Goal: Task Accomplishment & Management: Complete application form

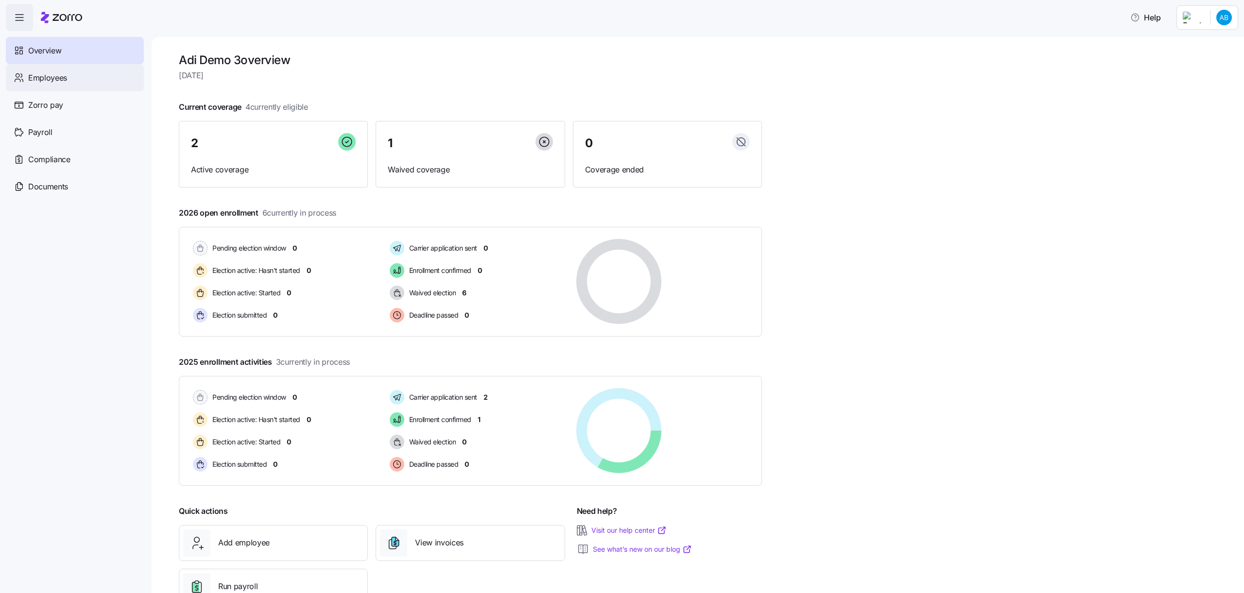
click at [94, 76] on div "Employees" at bounding box center [75, 77] width 138 height 27
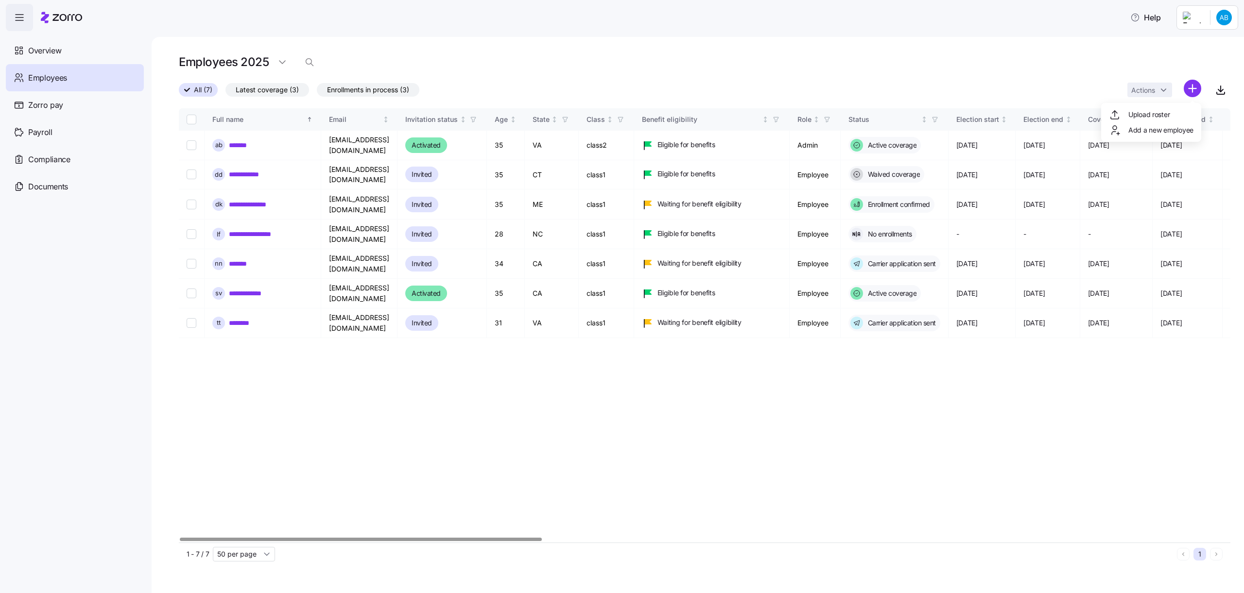
click at [1190, 99] on html "**********" at bounding box center [622, 293] width 1244 height 587
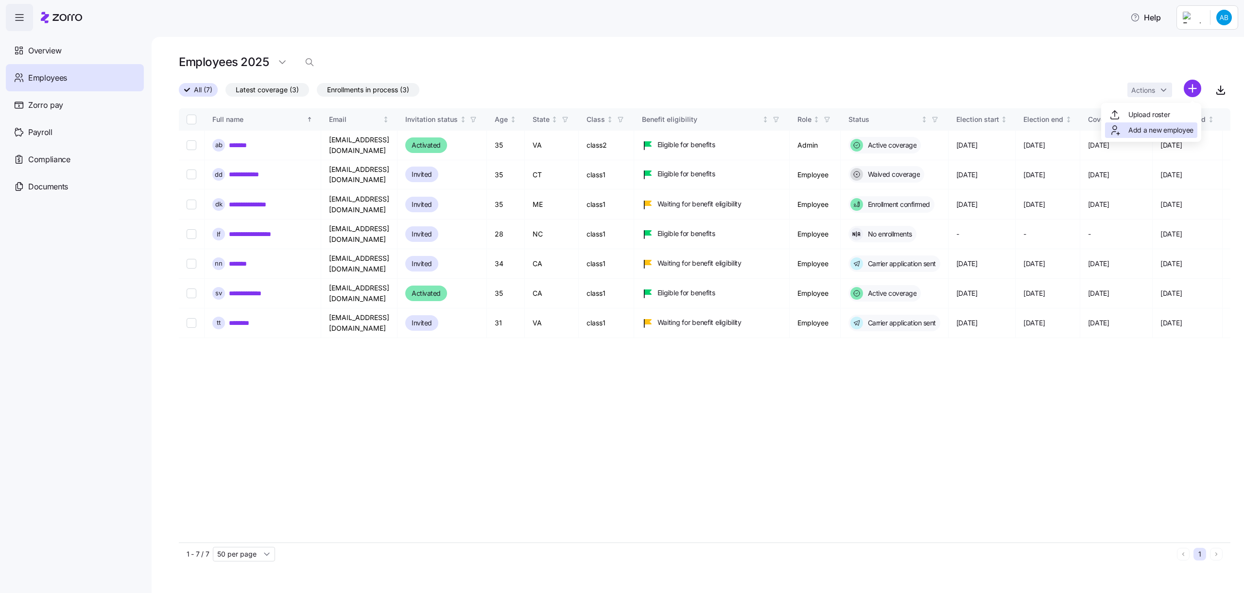
click at [1158, 125] on span "Add a new employee" at bounding box center [1160, 130] width 65 height 10
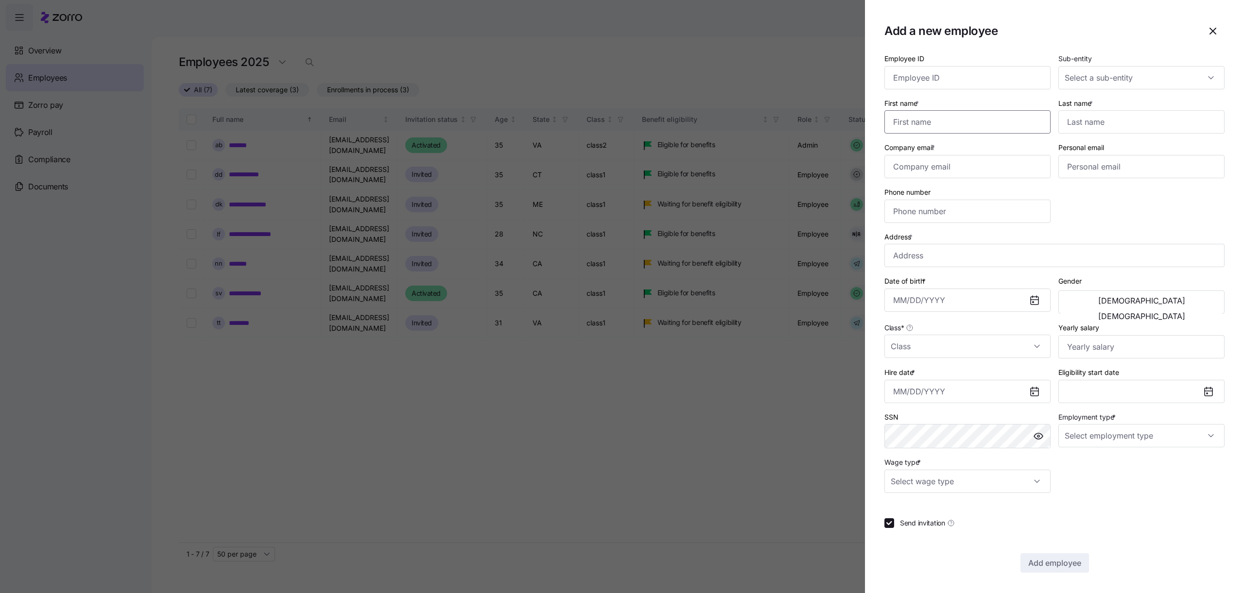
click at [984, 114] on input "First name *" at bounding box center [967, 121] width 166 height 23
type input ","
type input "poipoi"
type input "[EMAIL_ADDRESS][DOMAIN_NAME]"
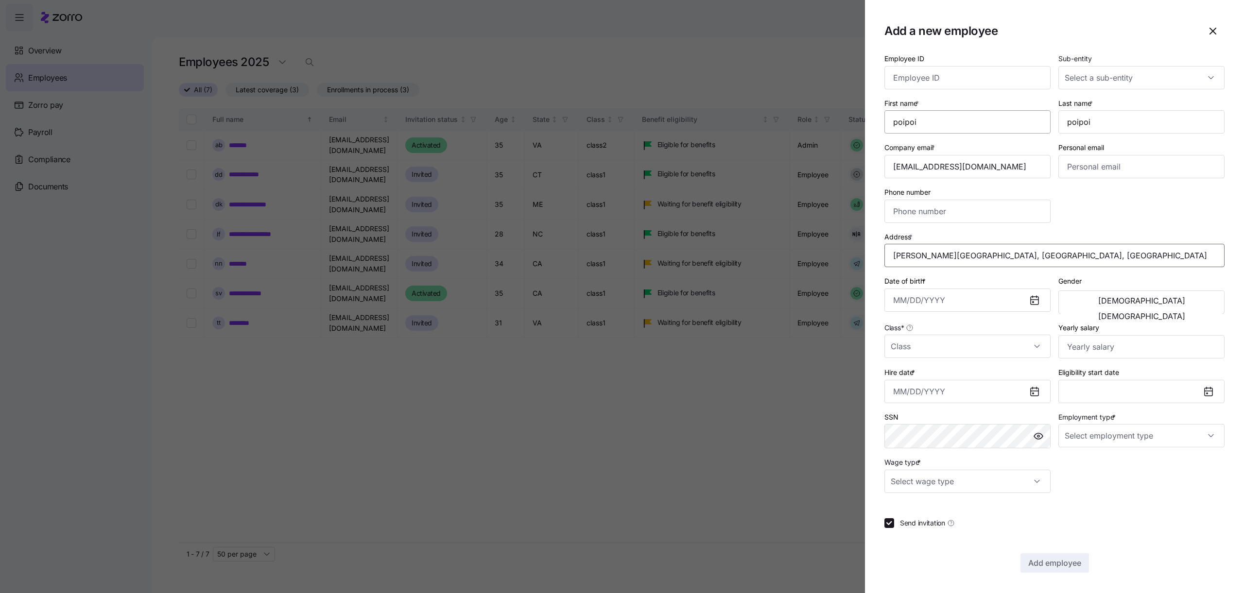
type input "[PERSON_NAME][GEOGRAPHIC_DATA][US_STATE], [GEOGRAPHIC_DATA]"
click at [952, 294] on input "Date of birth *" at bounding box center [967, 300] width 166 height 23
click at [972, 375] on button "1994" at bounding box center [975, 385] width 55 height 23
click at [972, 375] on button "May" at bounding box center [975, 385] width 55 height 23
click at [972, 375] on button "28" at bounding box center [975, 380] width 23 height 23
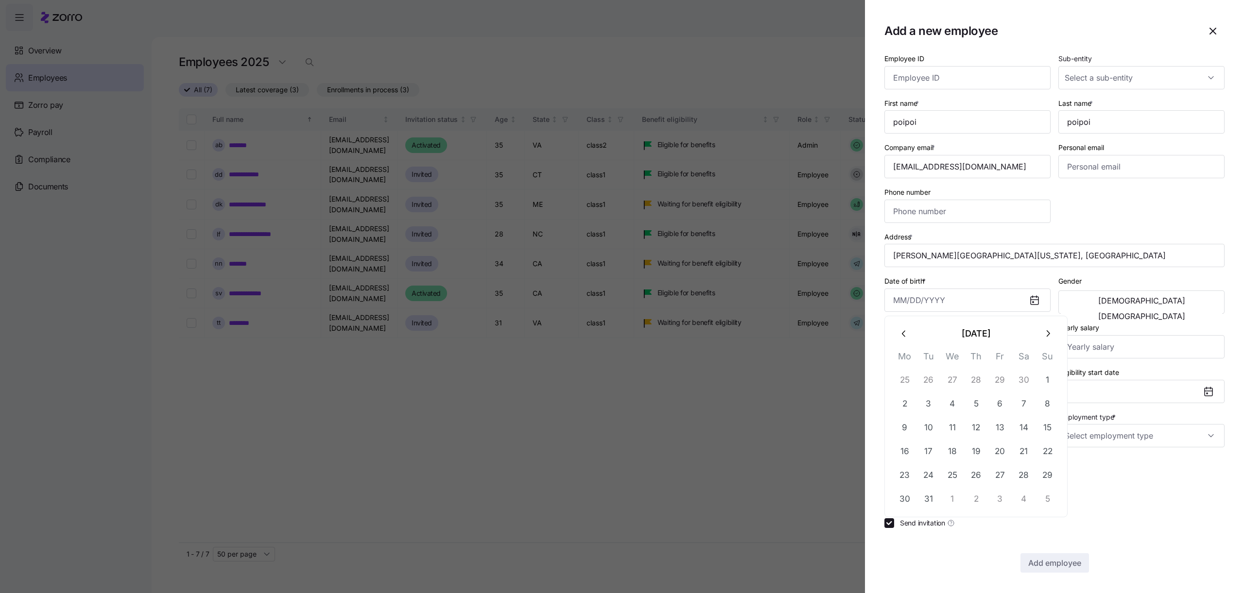
type input "[DATE]"
click at [941, 360] on div "Class *" at bounding box center [967, 340] width 174 height 45
click at [938, 346] on input "Class *" at bounding box center [967, 346] width 166 height 23
click at [934, 394] on div "class2" at bounding box center [967, 396] width 158 height 20
type input "class2"
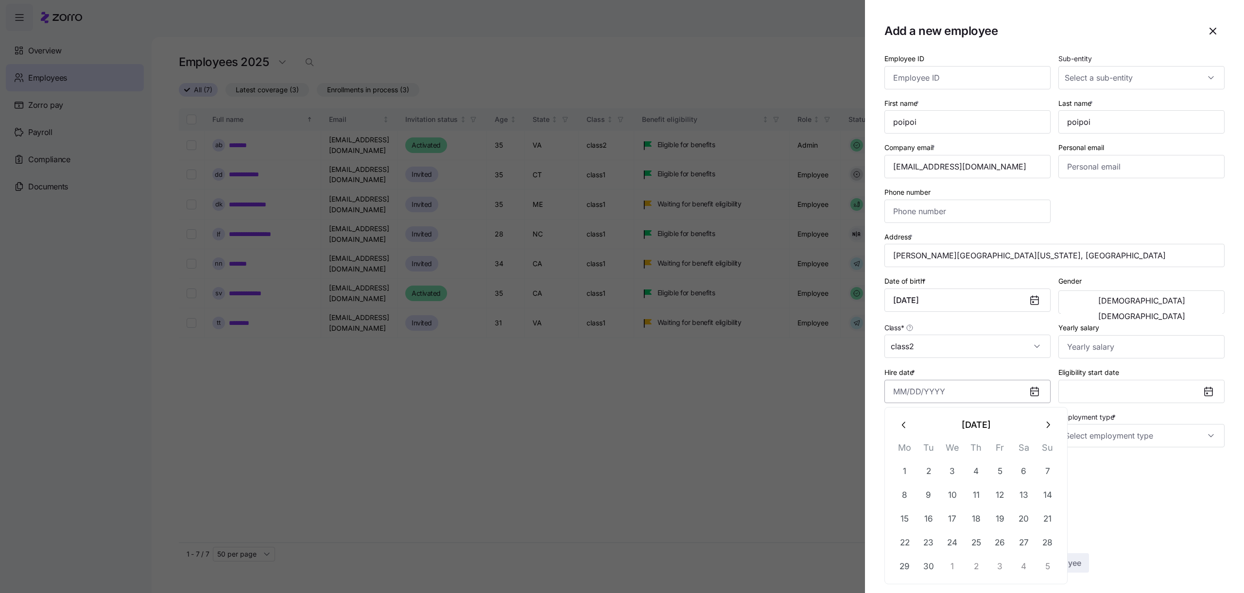
click at [949, 382] on input "Hire date *" at bounding box center [967, 391] width 166 height 23
click at [949, 467] on button "3" at bounding box center [952, 471] width 23 height 23
type input "[DATE]"
click at [1073, 439] on input "Employment type *" at bounding box center [1141, 435] width 166 height 23
click at [1068, 465] on div "Full Time" at bounding box center [1141, 465] width 158 height 20
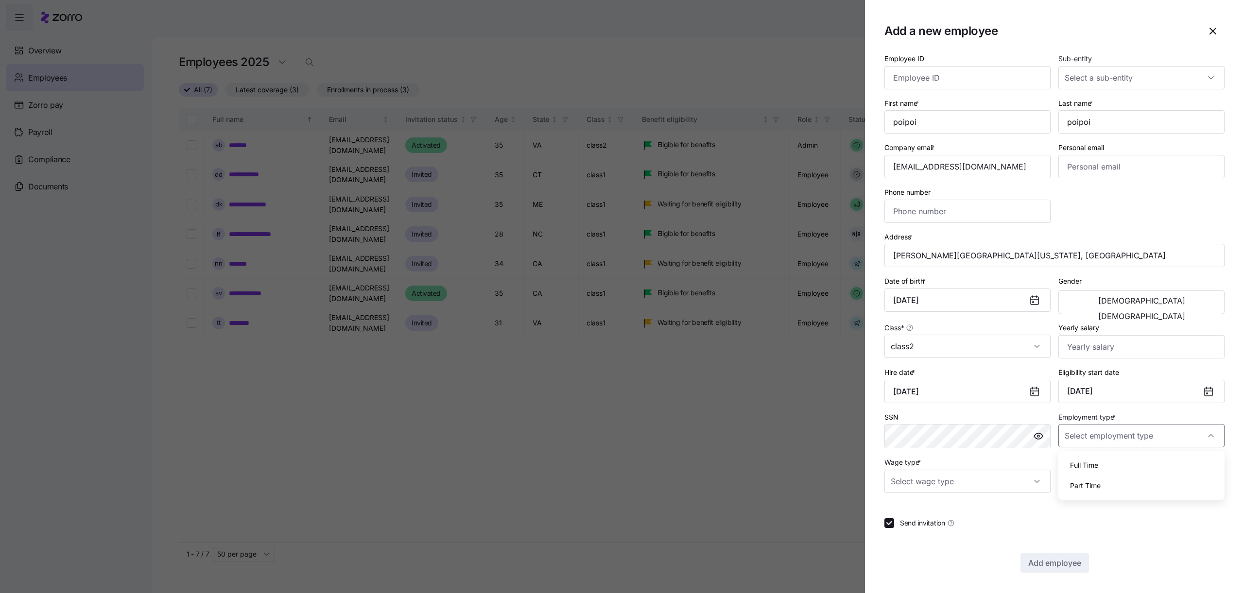
type input "Full Time"
click at [1016, 484] on input "Wage type *" at bounding box center [967, 481] width 166 height 23
click at [1007, 509] on div "Salary" at bounding box center [967, 511] width 158 height 20
type input "Salary"
click at [1037, 565] on span "Add employee" at bounding box center [1054, 563] width 53 height 12
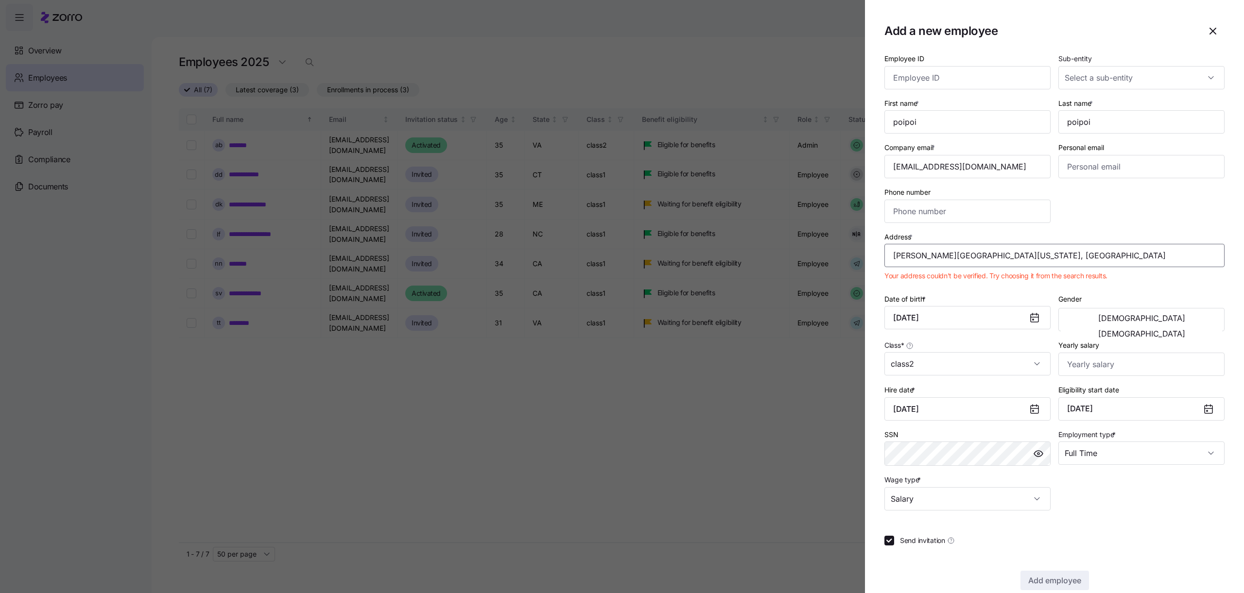
click at [979, 260] on input "[PERSON_NAME][GEOGRAPHIC_DATA][US_STATE], [GEOGRAPHIC_DATA]" at bounding box center [1054, 255] width 340 height 23
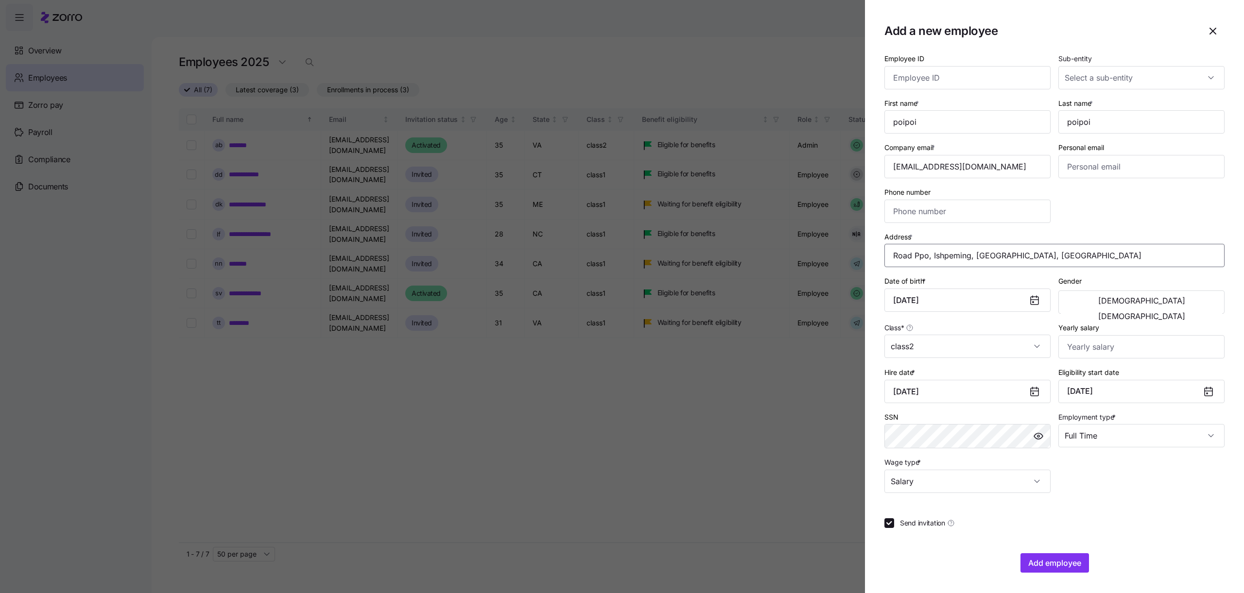
type input "Rd Ppo, [PERSON_NAME][GEOGRAPHIC_DATA], [GEOGRAPHIC_DATA]"
click at [1045, 564] on span "Add employee" at bounding box center [1054, 563] width 53 height 12
